Goal: Navigation & Orientation: Find specific page/section

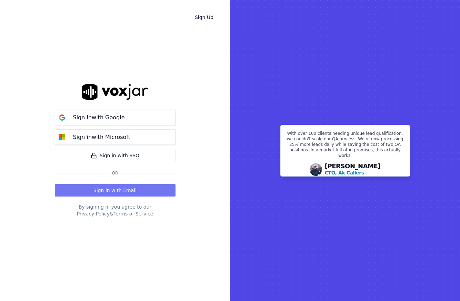
click at [141, 191] on button "Sign in with Email" at bounding box center [115, 190] width 121 height 12
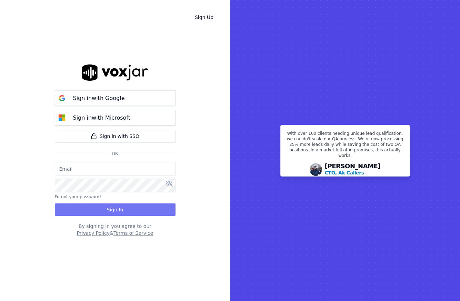
type input "tserrant@clearharbor.com"
click at [108, 205] on button "Sign In" at bounding box center [115, 209] width 121 height 12
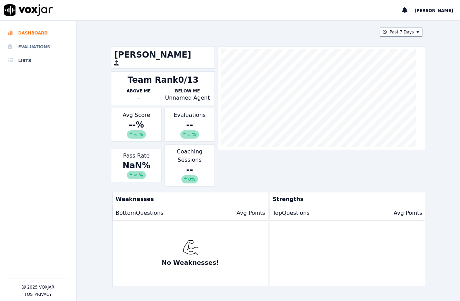
click at [38, 51] on li "Evaluations" at bounding box center [38, 47] width 60 height 14
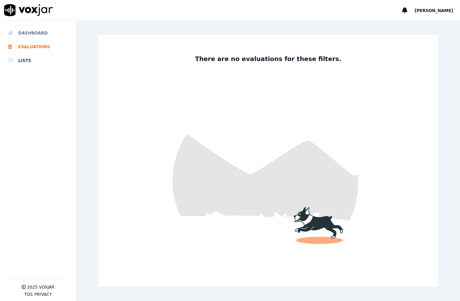
click at [28, 35] on li "Dashboard" at bounding box center [38, 33] width 60 height 14
